Goal: Task Accomplishment & Management: Manage account settings

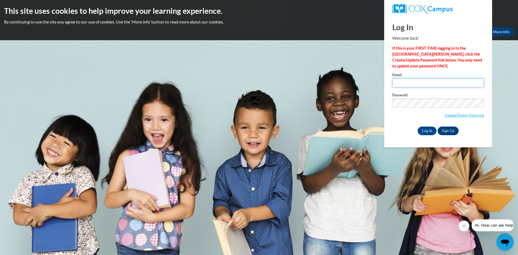
click at [432, 85] on input "Email" at bounding box center [438, 82] width 92 height 9
type input "[EMAIL_ADDRESS][DOMAIN_NAME]"
click at [426, 129] on input "Log In" at bounding box center [426, 130] width 19 height 9
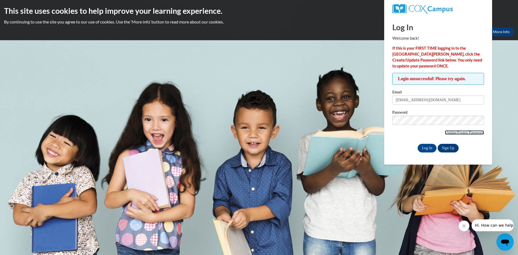
click at [465, 133] on link "Update/Forgot Password" at bounding box center [463, 132] width 39 height 4
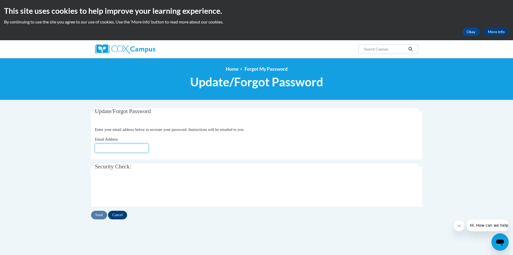
click at [104, 147] on input "Email Address" at bounding box center [122, 147] width 54 height 9
type input "[EMAIL_ADDRESS][DOMAIN_NAME]"
click at [104, 215] on input "Send" at bounding box center [99, 215] width 16 height 9
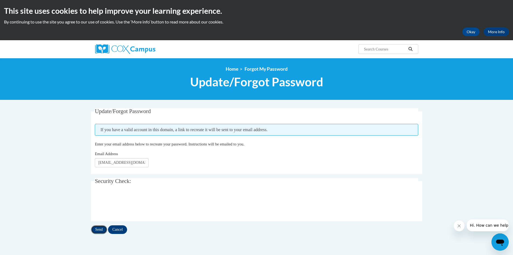
click at [101, 228] on input "Send" at bounding box center [99, 229] width 16 height 9
click at [98, 163] on input "[EMAIL_ADDRESS][DOMAIN_NAME]" at bounding box center [122, 162] width 54 height 9
click at [144, 163] on input "[EMAIL_ADDRESS][DOMAIN_NAME]" at bounding box center [122, 162] width 54 height 9
type input "[EMAIL_ADDRESS][DOMAIN_NAME]"
click at [102, 227] on input "Send" at bounding box center [99, 229] width 16 height 9
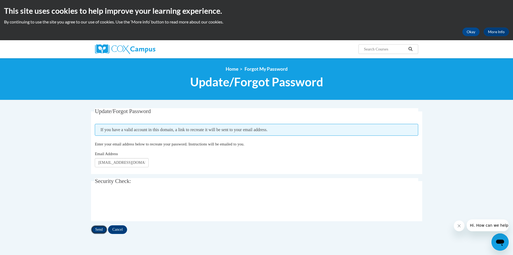
click at [99, 230] on input "Send" at bounding box center [99, 229] width 16 height 9
click at [206, 197] on div at bounding box center [257, 203] width 324 height 21
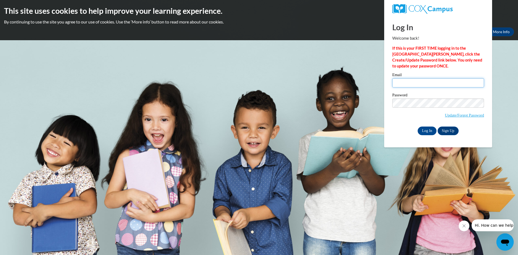
click at [396, 81] on input "Email" at bounding box center [438, 82] width 92 height 9
type input "[EMAIL_ADDRESS][DOMAIN_NAME]"
click at [425, 130] on input "Log In" at bounding box center [426, 130] width 19 height 9
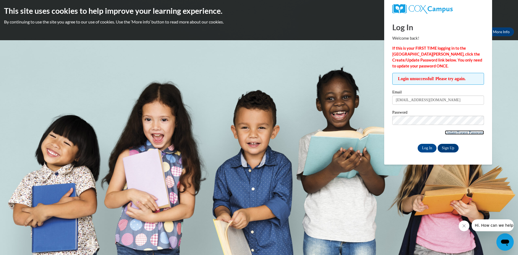
click at [458, 133] on link "Update/Forgot Password" at bounding box center [463, 132] width 39 height 4
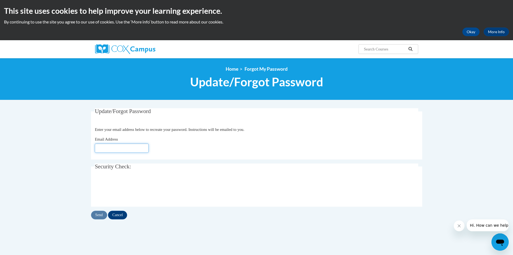
click at [122, 147] on input "Email Address" at bounding box center [122, 147] width 54 height 9
type input "[EMAIL_ADDRESS][DOMAIN_NAME]"
click at [101, 213] on input "Send" at bounding box center [99, 215] width 16 height 9
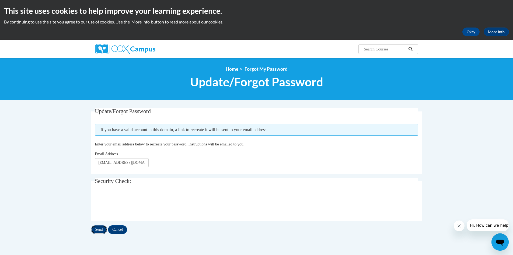
click at [101, 228] on input "Send" at bounding box center [99, 229] width 16 height 9
click at [101, 228] on div "Send Cancel" at bounding box center [257, 229] width 332 height 9
click at [297, 18] on div "This site uses cookies to help improve your learning experience. By continuing …" at bounding box center [256, 20] width 513 height 40
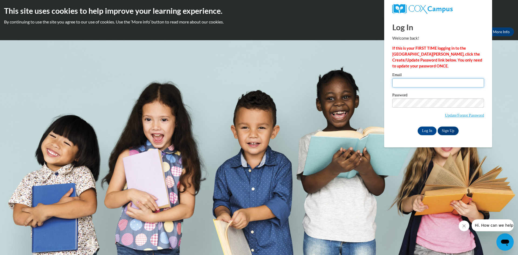
click at [394, 82] on input "Email" at bounding box center [438, 82] width 92 height 9
type input "[EMAIL_ADDRESS][DOMAIN_NAME]"
click at [468, 115] on link "Update/Forgot Password" at bounding box center [463, 115] width 39 height 4
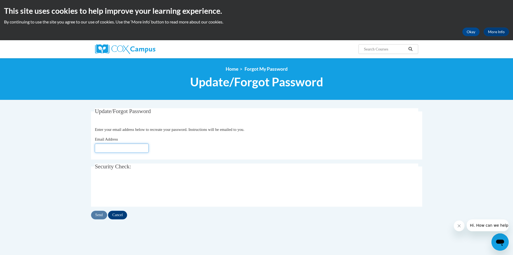
click at [107, 149] on input "Email Address" at bounding box center [122, 147] width 54 height 9
type input "[EMAIL_ADDRESS][DOMAIN_NAME]"
click at [96, 213] on input "Send" at bounding box center [99, 215] width 16 height 9
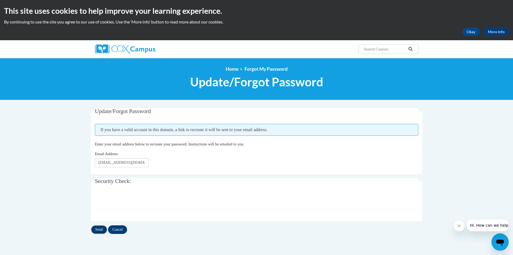
click at [103, 230] on input "Send" at bounding box center [99, 229] width 16 height 9
click at [97, 229] on input "Send" at bounding box center [99, 229] width 16 height 9
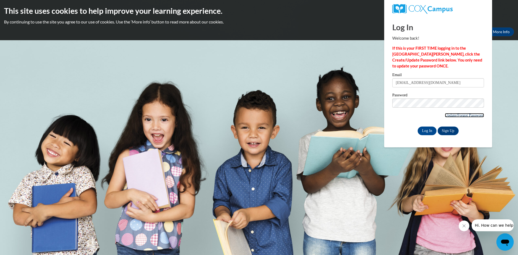
click at [466, 115] on link "Update/Forgot Password" at bounding box center [463, 115] width 39 height 4
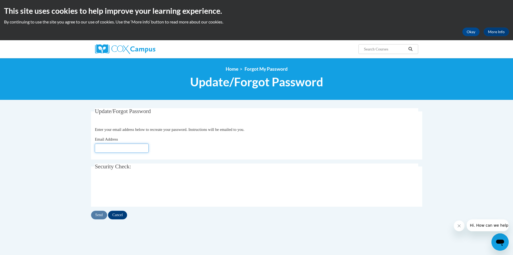
click at [111, 149] on input "Email Address" at bounding box center [122, 147] width 54 height 9
type input "[EMAIL_ADDRESS][DOMAIN_NAME]"
click at [102, 214] on input "Send" at bounding box center [99, 215] width 16 height 9
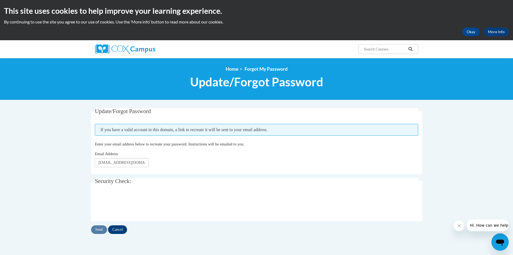
click at [105, 229] on div "Send Cancel" at bounding box center [257, 229] width 332 height 9
click at [105, 228] on div "Send Cancel" at bounding box center [257, 229] width 332 height 9
click at [97, 228] on input "Send" at bounding box center [99, 229] width 16 height 9
